Goal: Information Seeking & Learning: Learn about a topic

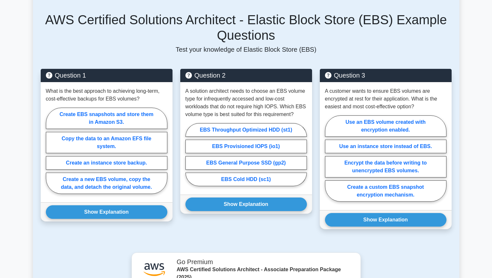
scroll to position [410, 0]
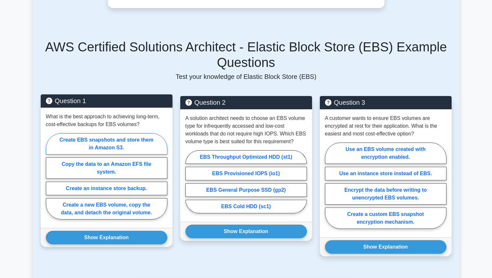
click at [117, 146] on label "Create EBS snapshots and store them in Amazon S3." at bounding box center [106, 143] width 121 height 21
click at [50, 176] on input "Create EBS snapshots and store them in Amazon S3." at bounding box center [48, 178] width 4 height 4
radio input "true"
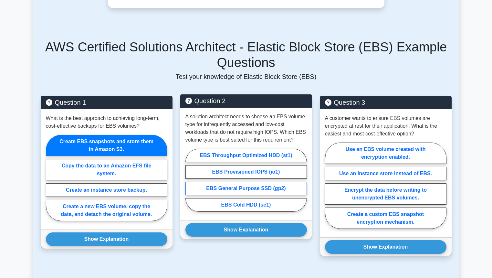
click at [243, 189] on label "EBS General Purpose SSD (gp2)" at bounding box center [245, 188] width 121 height 14
click at [190, 184] on input "EBS General Purpose SSD (gp2)" at bounding box center [187, 182] width 4 height 4
radio input "true"
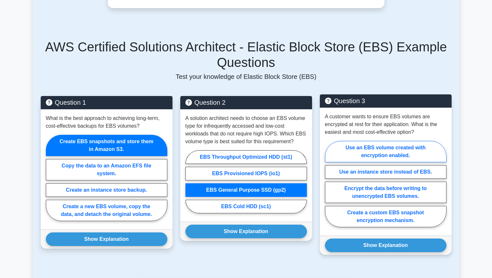
click at [366, 156] on label "Use an EBS volume created with encryption enabled." at bounding box center [385, 151] width 121 height 21
click at [329, 184] on input "Use an EBS volume created with encryption enabled." at bounding box center [327, 186] width 4 height 4
radio input "true"
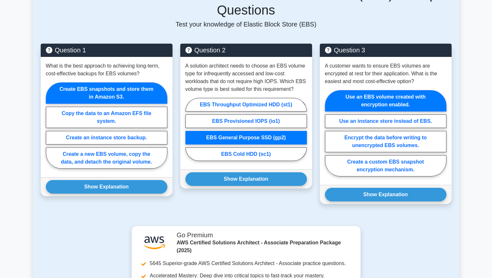
scroll to position [426, 0]
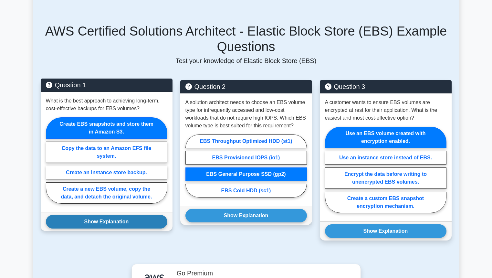
click at [102, 222] on button "Show Explanation" at bounding box center [106, 222] width 121 height 14
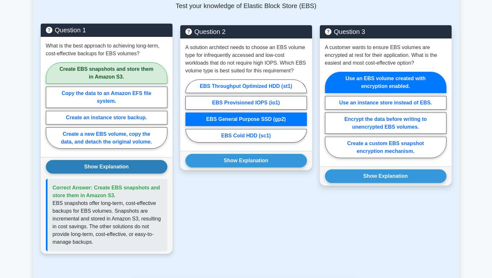
scroll to position [498, 0]
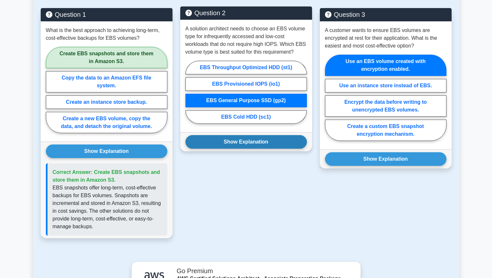
click at [216, 147] on button "Show Explanation" at bounding box center [245, 142] width 121 height 14
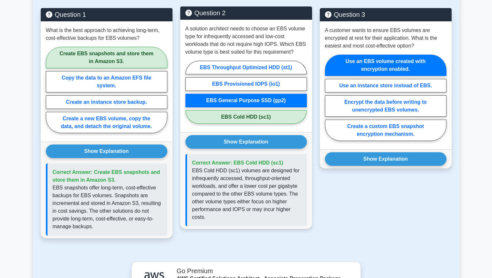
click at [248, 115] on label "EBS Cold HDD (sc1)" at bounding box center [245, 117] width 121 height 14
click at [190, 96] on input "EBS Cold HDD (sc1)" at bounding box center [187, 94] width 4 height 4
radio input "true"
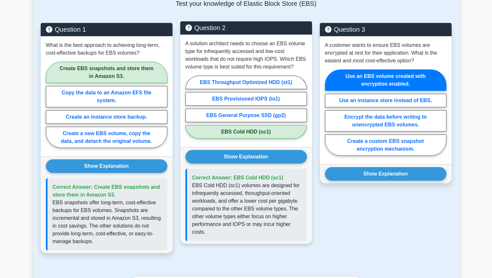
scroll to position [480, 0]
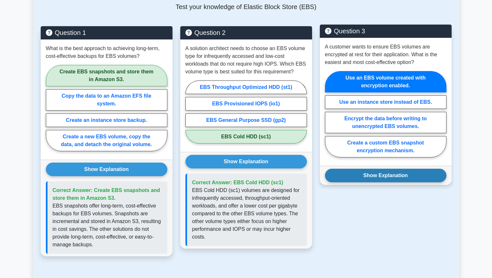
click at [366, 178] on button "Show Explanation" at bounding box center [385, 176] width 121 height 14
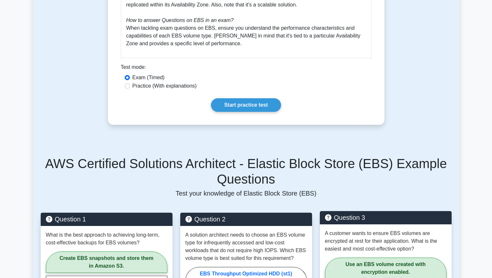
scroll to position [334, 0]
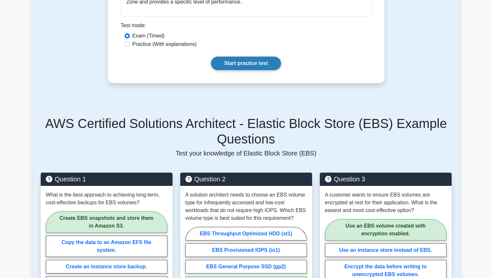
click at [247, 64] on link "Start practice test" at bounding box center [246, 64] width 70 height 14
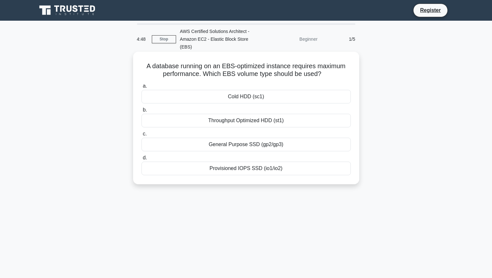
click at [235, 161] on div "Provisioned IOPS SSD (io1/io2)" at bounding box center [245, 168] width 209 height 14
click at [141, 159] on input "d. Provisioned IOPS SSD (io1/io2)" at bounding box center [141, 158] width 0 height 4
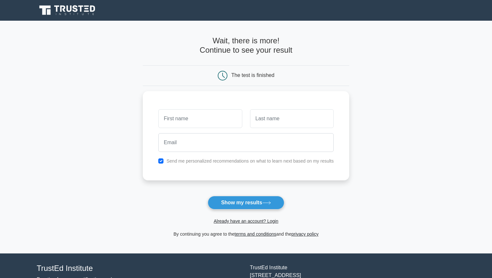
click at [243, 200] on button "Show my results" at bounding box center [246, 203] width 76 height 14
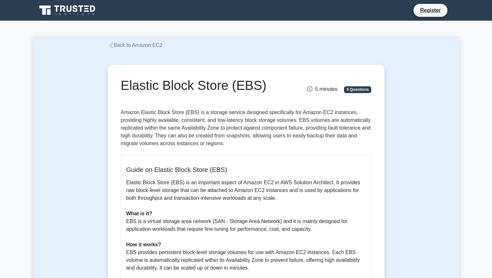
click at [144, 42] on link "Back to Amazon EC2" at bounding box center [135, 44] width 55 height 5
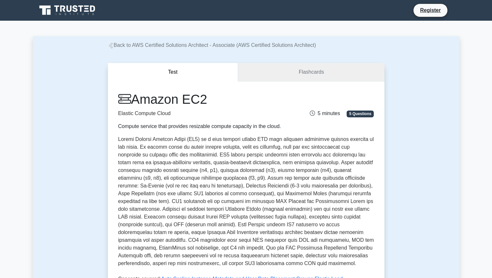
click at [312, 73] on link "Flashcards" at bounding box center [311, 72] width 146 height 18
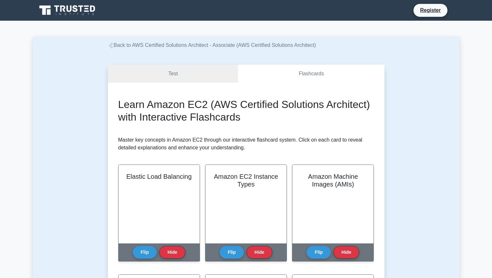
click at [63, 10] on icon at bounding box center [62, 8] width 5 height 6
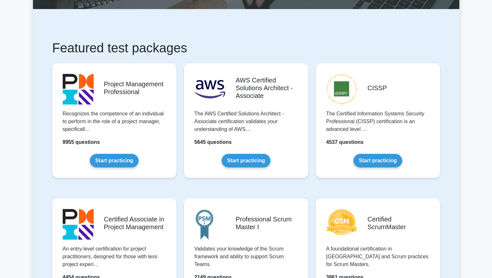
scroll to position [145, 0]
